Goal: Use online tool/utility: Use online tool/utility

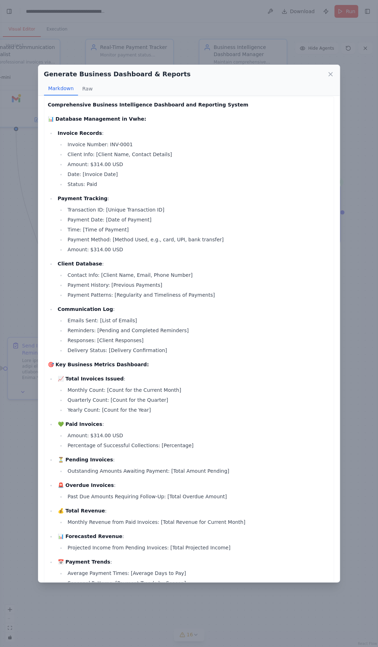
scroll to position [2, 0]
click at [358, 509] on div "Generate Business Dashboard & Reports Markdown Raw Comprehensive Business Intel…" at bounding box center [189, 323] width 378 height 647
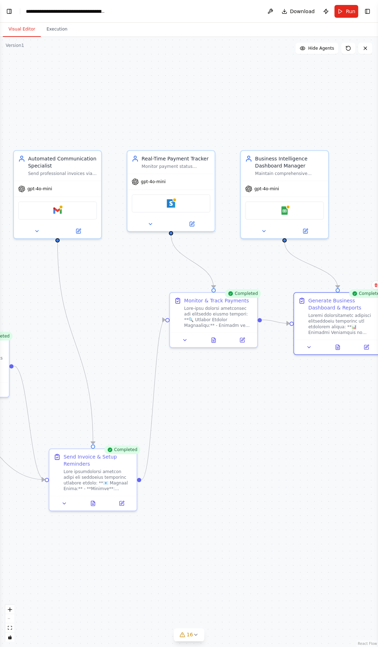
click at [171, 200] on img at bounding box center [171, 203] width 9 height 9
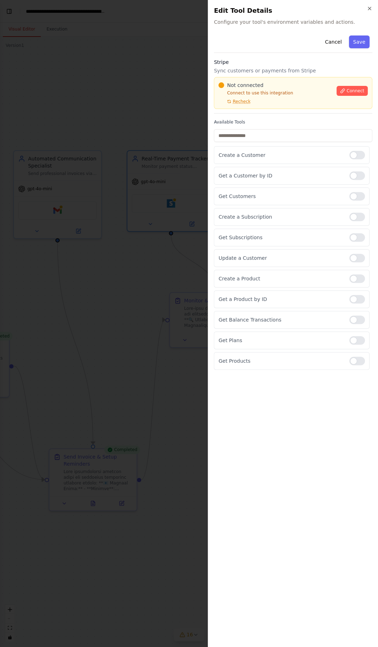
click at [356, 95] on button "Connect" at bounding box center [352, 91] width 31 height 10
click at [367, 343] on div "Get Plans" at bounding box center [292, 340] width 156 height 18
click at [277, 316] on p "Get Balance Transactions" at bounding box center [280, 319] width 125 height 7
click at [320, 296] on p "Get a Product by ID" at bounding box center [280, 298] width 125 height 7
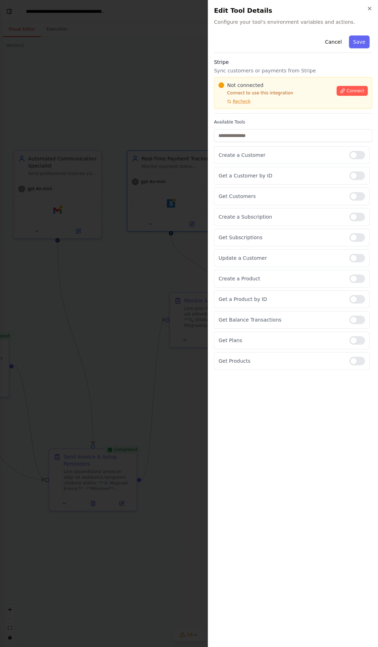
click at [320, 296] on p "Get a Product by ID" at bounding box center [280, 298] width 125 height 7
click at [301, 316] on p "Get Balance Transactions" at bounding box center [280, 319] width 125 height 7
click at [323, 296] on p "Get a Product by ID" at bounding box center [280, 298] width 125 height 7
click at [317, 312] on div "Get Balance Transactions" at bounding box center [292, 320] width 156 height 18
click at [321, 296] on p "Get a Product by ID" at bounding box center [280, 298] width 125 height 7
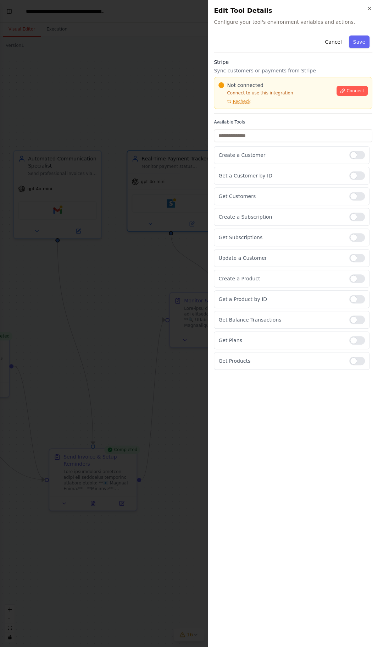
click at [319, 296] on p "Get a Product by ID" at bounding box center [280, 298] width 125 height 7
click at [324, 312] on div "Get Balance Transactions" at bounding box center [292, 320] width 156 height 18
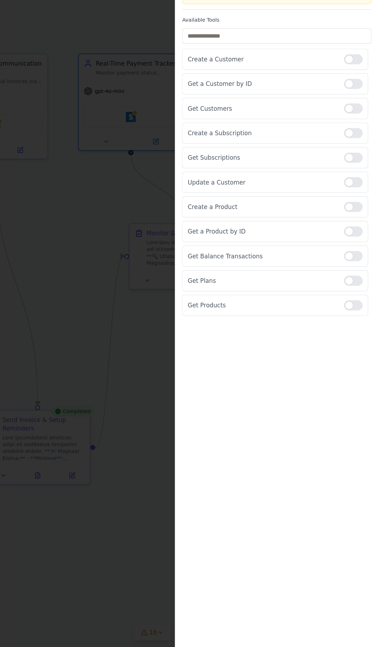
scroll to position [2, 0]
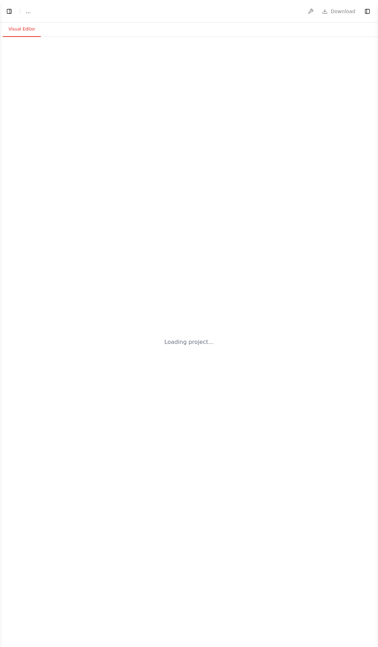
scroll to position [2, 0]
select select "****"
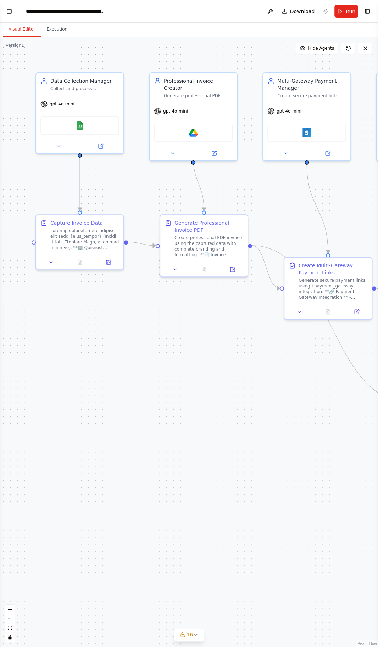
scroll to position [0, 0]
click at [170, 126] on div "Google Drive" at bounding box center [193, 132] width 79 height 18
click at [193, 128] on img at bounding box center [193, 132] width 9 height 9
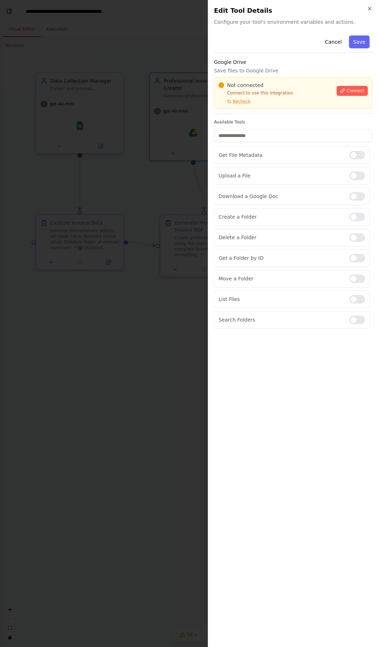
scroll to position [6159, 0]
click at [352, 94] on button "Connect" at bounding box center [352, 91] width 31 height 10
click at [258, 316] on p "Search Folders" at bounding box center [280, 319] width 125 height 7
click at [269, 316] on p "Search Folders" at bounding box center [280, 319] width 125 height 7
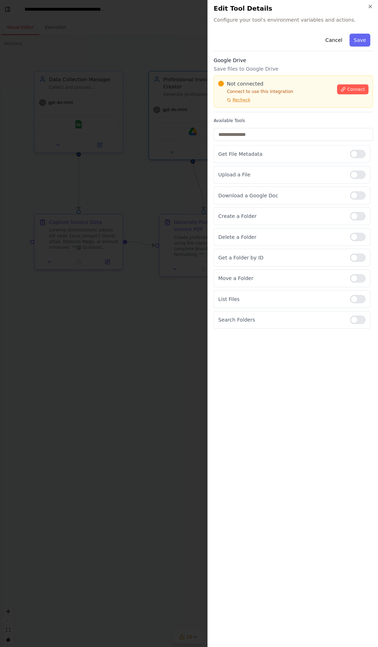
click at [261, 316] on p "Search Folders" at bounding box center [280, 319] width 125 height 7
click at [321, 316] on p "Search Folders" at bounding box center [280, 319] width 125 height 7
click at [78, 499] on div at bounding box center [189, 323] width 378 height 647
